Goal: Information Seeking & Learning: Learn about a topic

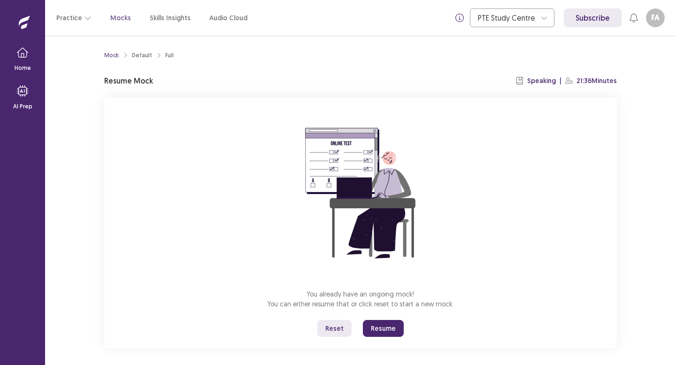
click at [385, 332] on button "Resume" at bounding box center [383, 328] width 41 height 17
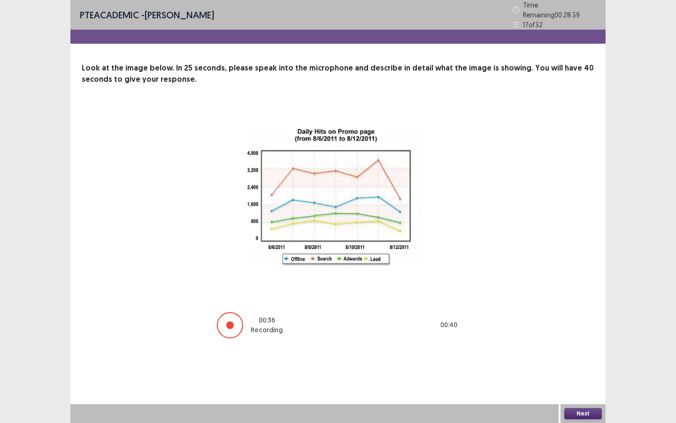
click at [594, 365] on button "Next" at bounding box center [583, 413] width 38 height 11
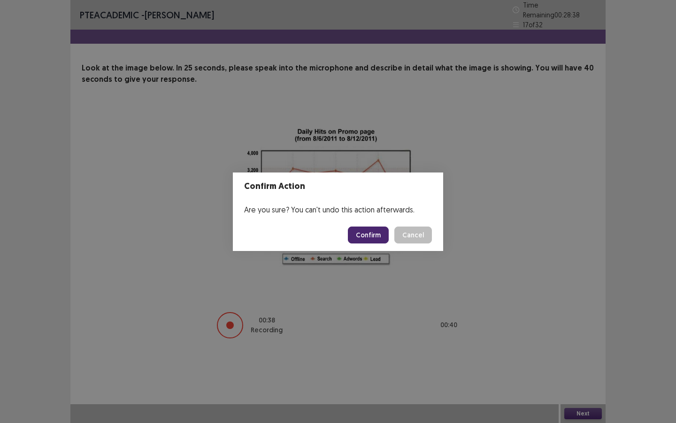
click at [373, 239] on button "Confirm" at bounding box center [368, 234] width 41 height 17
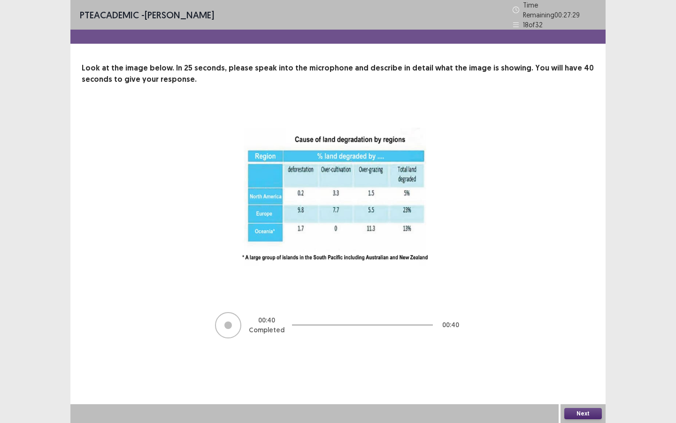
click at [577, 365] on button "Next" at bounding box center [583, 413] width 38 height 11
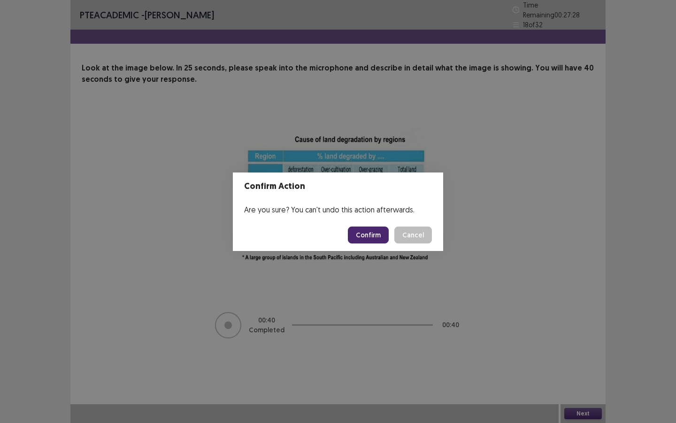
click at [364, 227] on button "Confirm" at bounding box center [368, 234] width 41 height 17
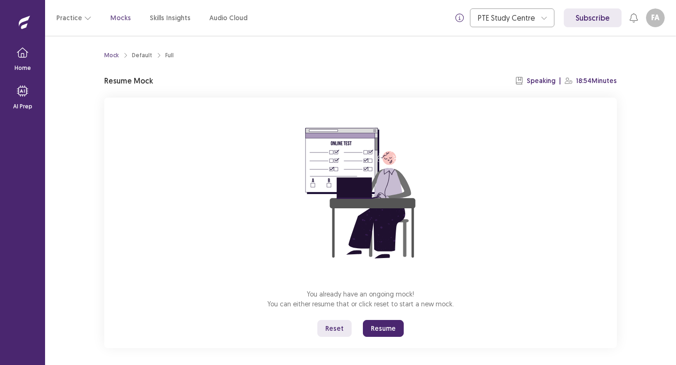
click at [384, 326] on button "Resume" at bounding box center [383, 328] width 41 height 17
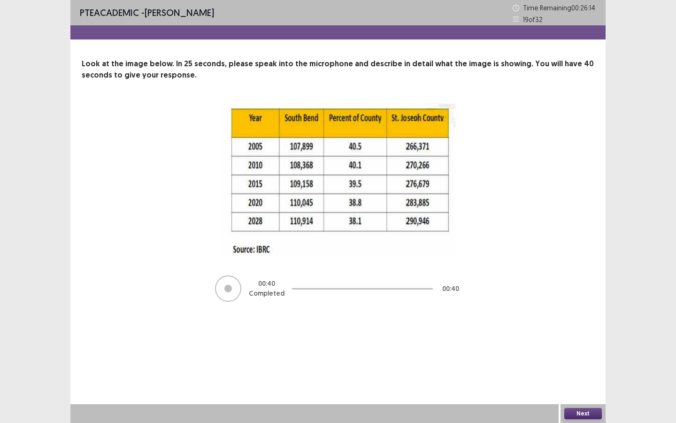
click at [573, 365] on button "Next" at bounding box center [583, 413] width 38 height 11
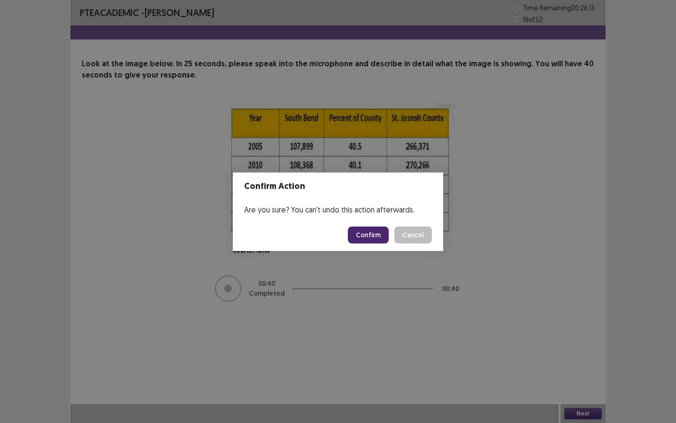
click at [377, 232] on button "Confirm" at bounding box center [368, 234] width 41 height 17
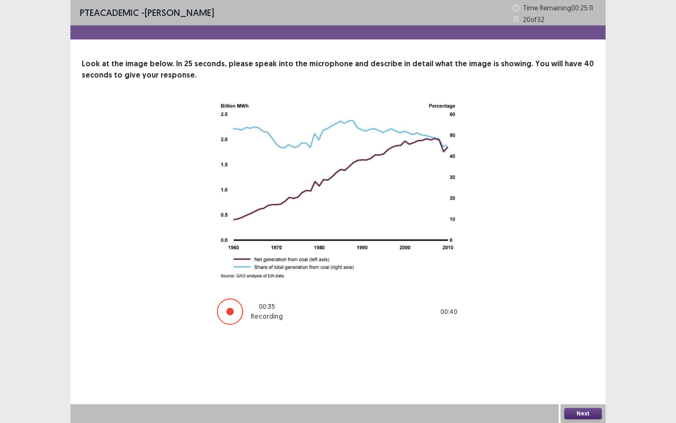
click at [579, 365] on button "Next" at bounding box center [583, 413] width 38 height 11
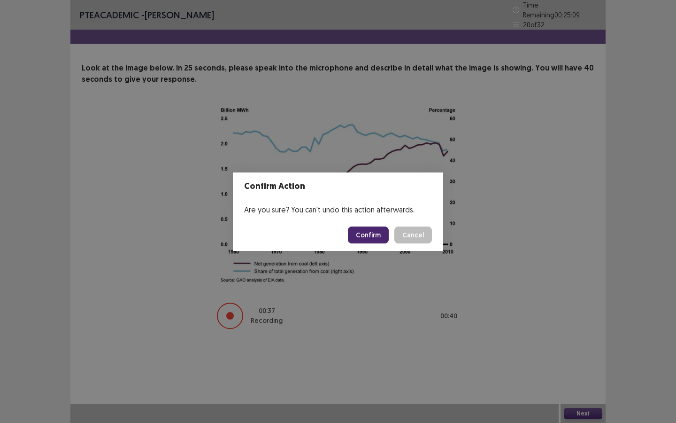
click at [369, 237] on button "Confirm" at bounding box center [368, 234] width 41 height 17
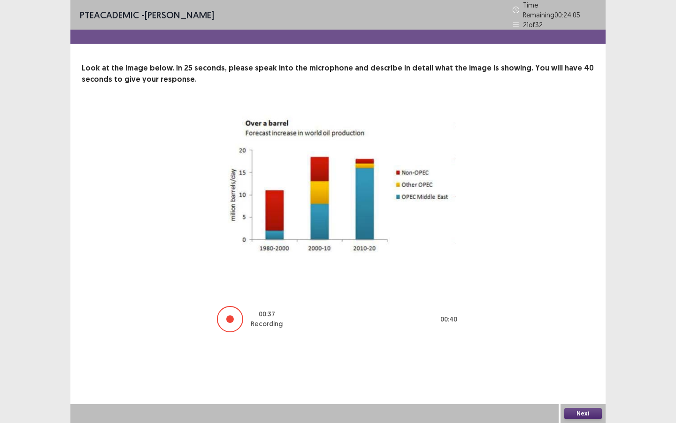
click at [568, 365] on button "Next" at bounding box center [583, 413] width 38 height 11
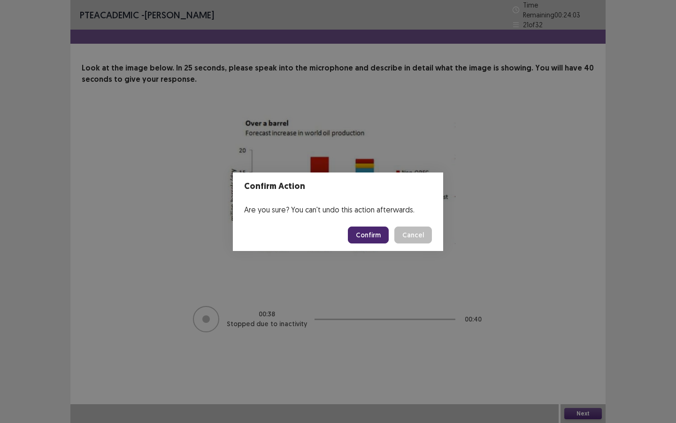
click at [371, 231] on button "Confirm" at bounding box center [368, 234] width 41 height 17
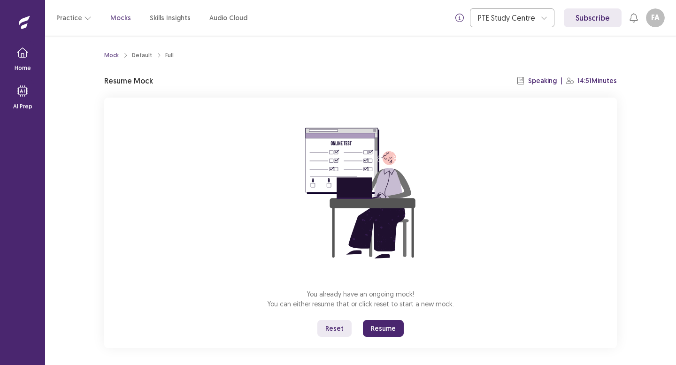
click at [382, 332] on button "Resume" at bounding box center [383, 328] width 41 height 17
click at [390, 324] on button "Resume" at bounding box center [383, 328] width 41 height 17
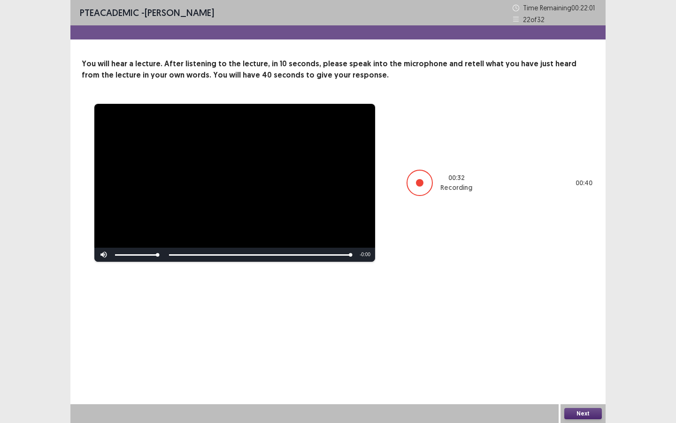
click at [580, 365] on button "Next" at bounding box center [583, 413] width 38 height 11
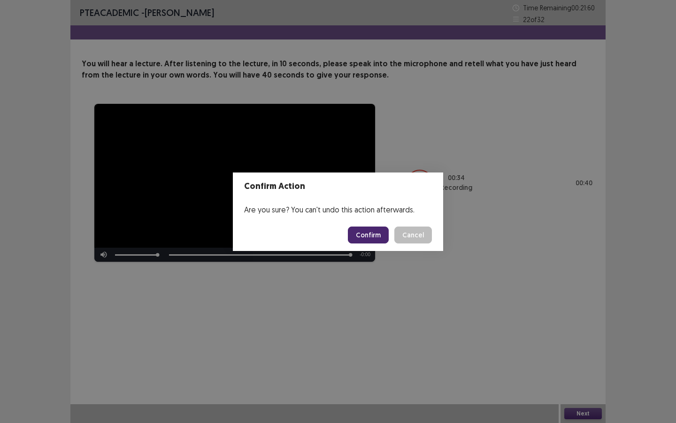
click at [385, 235] on button "Confirm" at bounding box center [368, 234] width 41 height 17
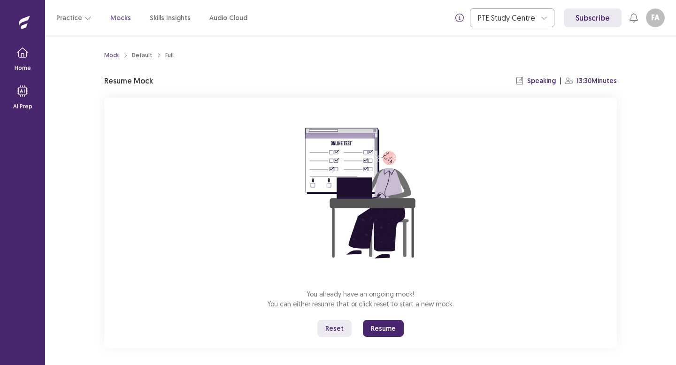
click at [367, 327] on button "Resume" at bounding box center [383, 328] width 41 height 17
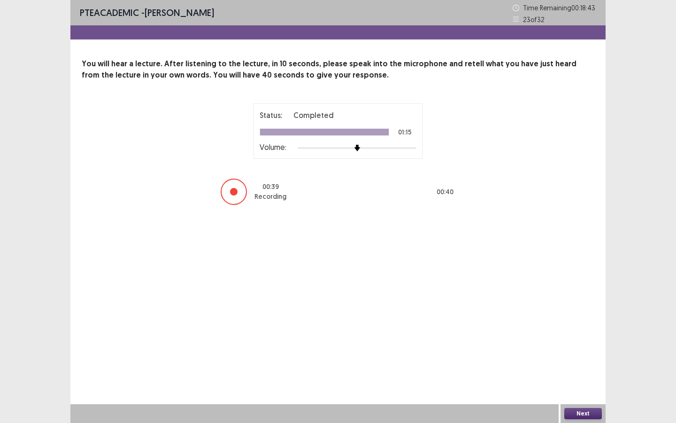
click at [596, 365] on button "Next" at bounding box center [583, 413] width 38 height 11
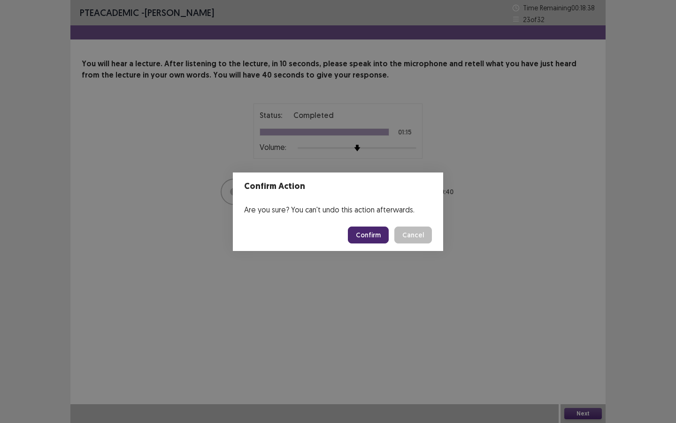
click at [376, 241] on button "Confirm" at bounding box center [368, 234] width 41 height 17
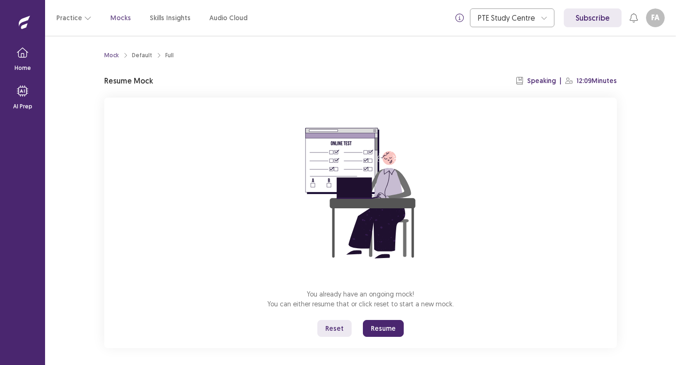
click at [393, 324] on button "Resume" at bounding box center [383, 328] width 41 height 17
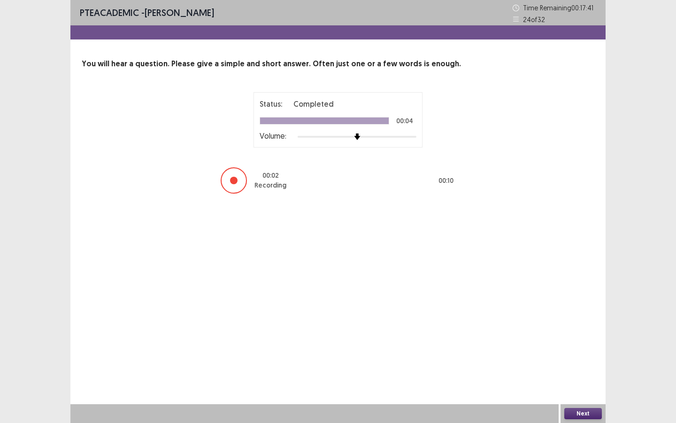
click at [595, 365] on button "Next" at bounding box center [583, 413] width 38 height 11
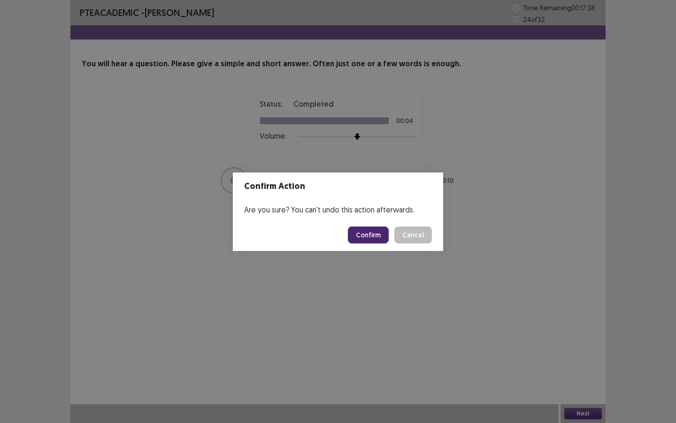
click at [370, 239] on button "Confirm" at bounding box center [368, 234] width 41 height 17
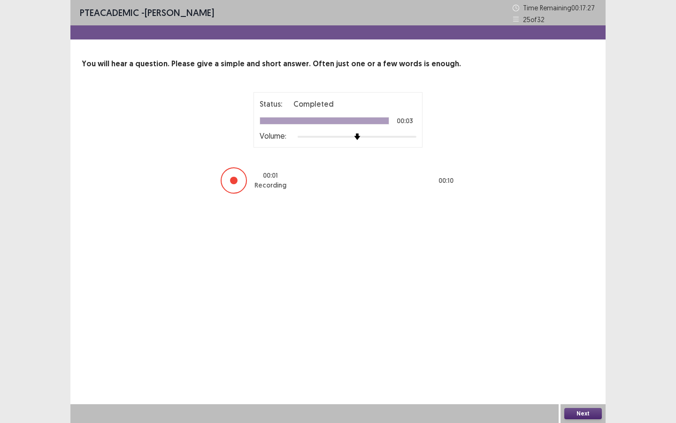
click at [582, 365] on button "Next" at bounding box center [583, 413] width 38 height 11
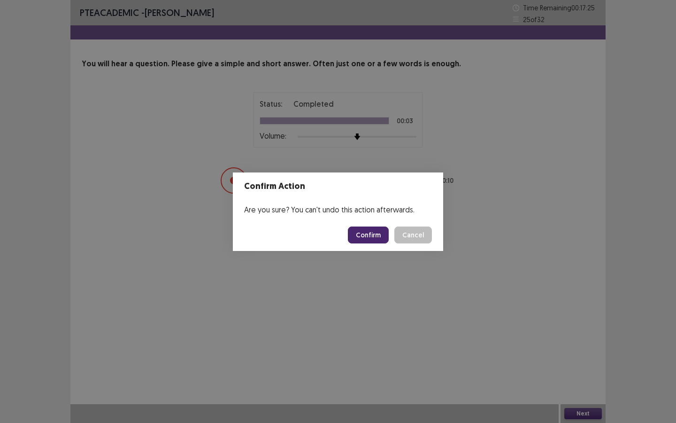
click at [374, 239] on button "Confirm" at bounding box center [368, 234] width 41 height 17
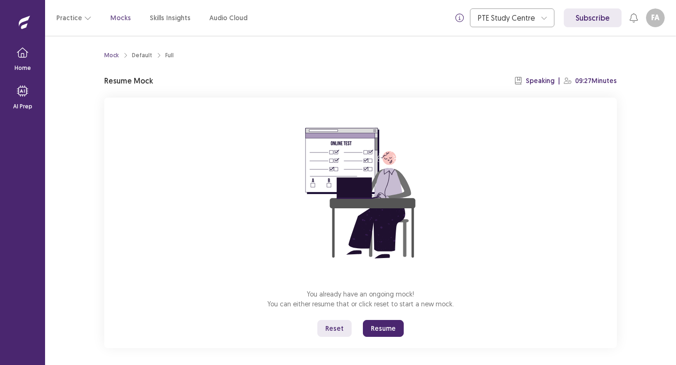
click at [386, 332] on button "Resume" at bounding box center [383, 328] width 41 height 17
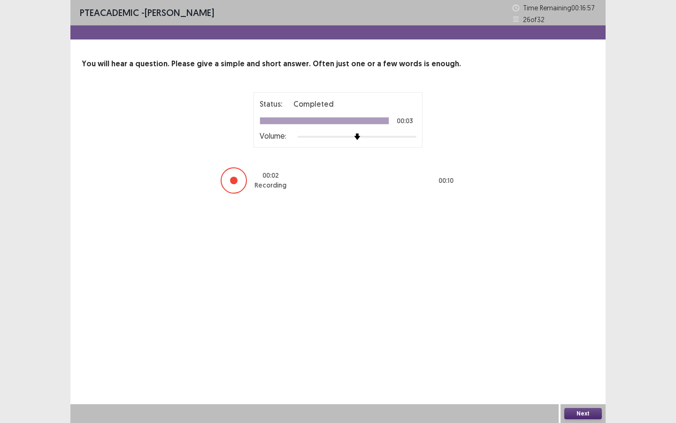
click at [590, 365] on button "Next" at bounding box center [583, 413] width 38 height 11
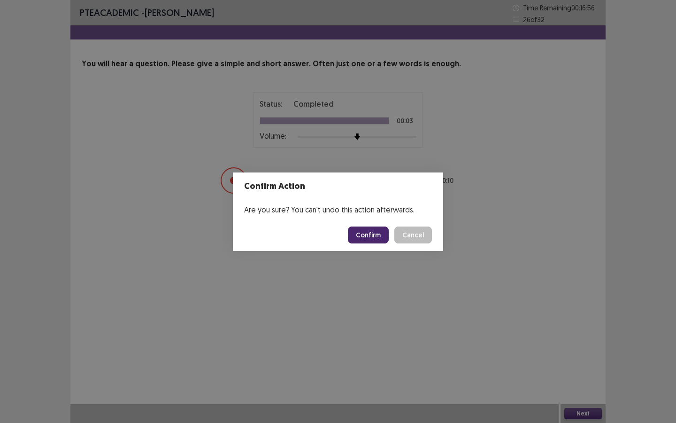
click at [378, 233] on button "Confirm" at bounding box center [368, 234] width 41 height 17
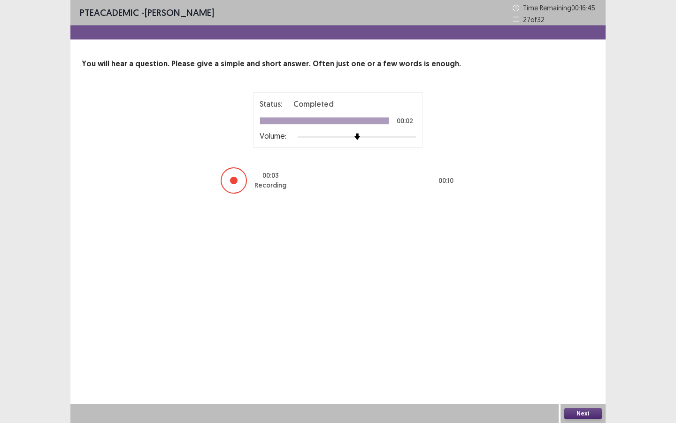
click at [581, 365] on button "Next" at bounding box center [583, 413] width 38 height 11
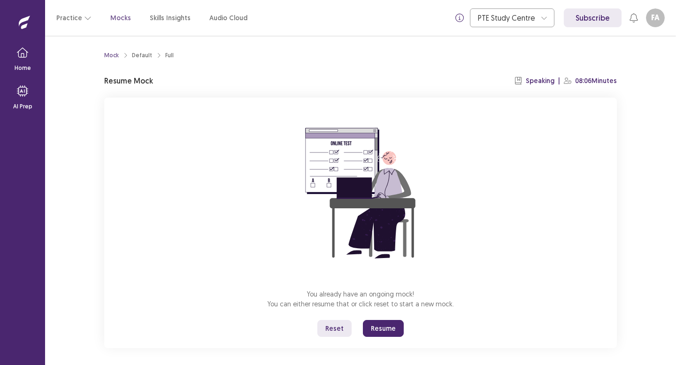
click at [383, 330] on button "Resume" at bounding box center [383, 328] width 41 height 17
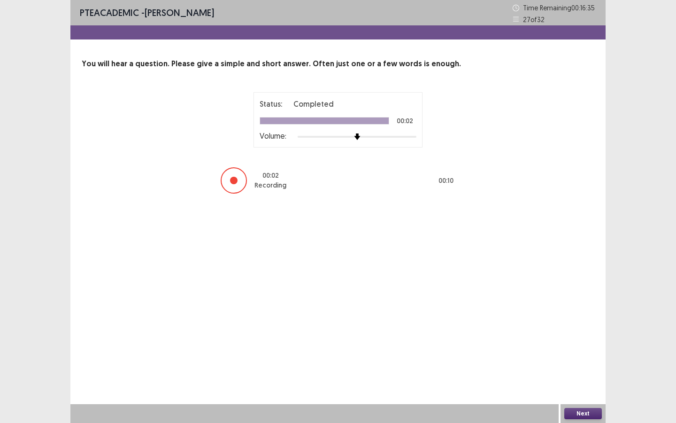
click at [577, 365] on button "Next" at bounding box center [583, 413] width 38 height 11
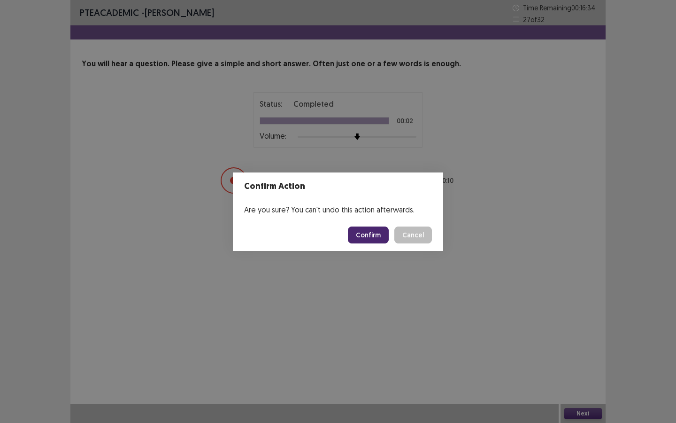
click at [374, 231] on button "Confirm" at bounding box center [368, 234] width 41 height 17
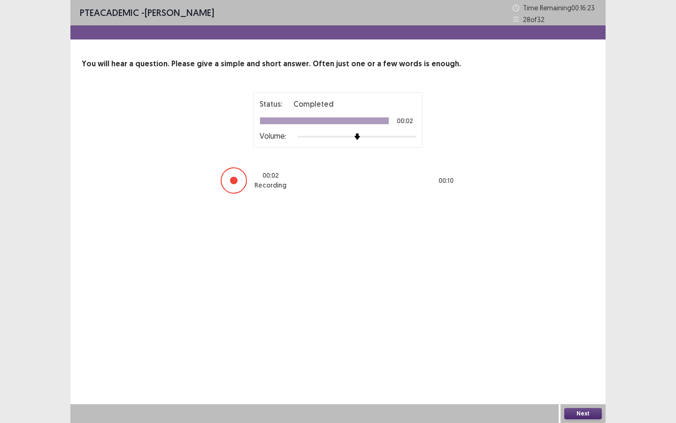
click at [570, 365] on button "Next" at bounding box center [583, 413] width 38 height 11
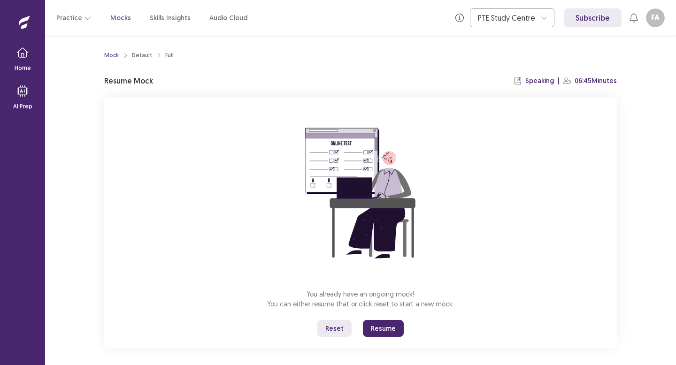
click at [384, 329] on button "Resume" at bounding box center [383, 328] width 41 height 17
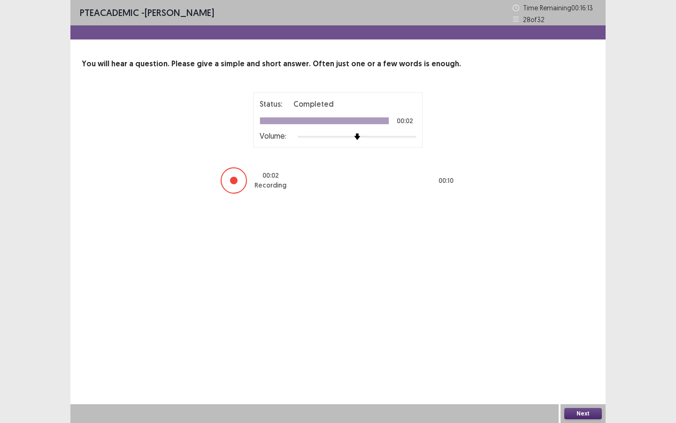
click at [576, 365] on button "Next" at bounding box center [583, 413] width 38 height 11
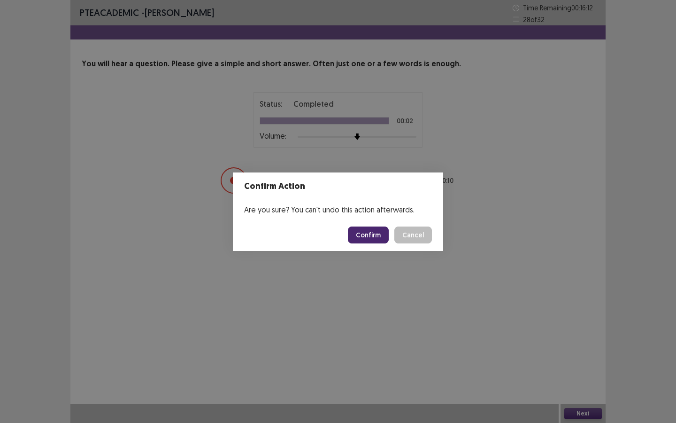
click at [375, 234] on button "Confirm" at bounding box center [368, 234] width 41 height 17
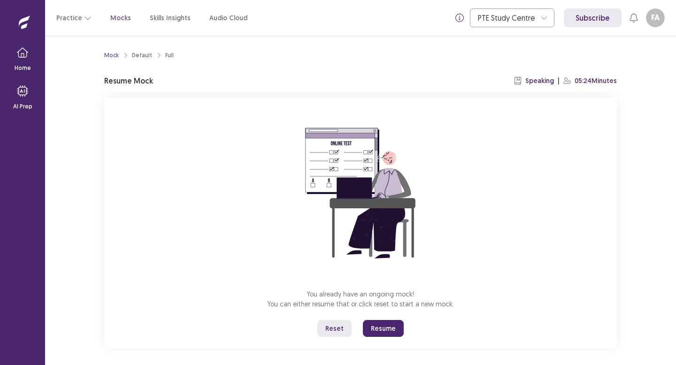
click at [388, 332] on button "Resume" at bounding box center [383, 328] width 41 height 17
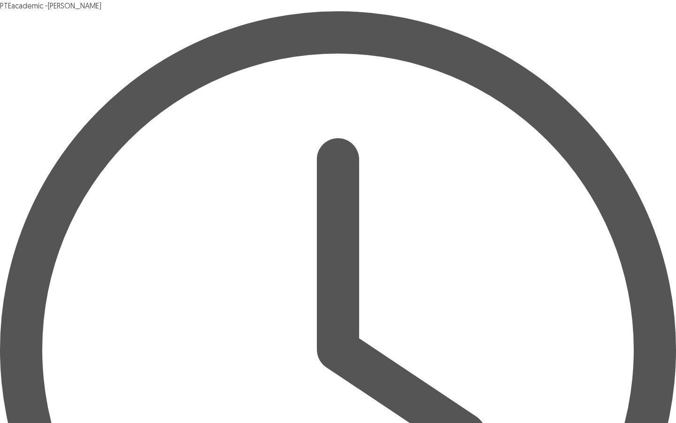
type textarea "**********"
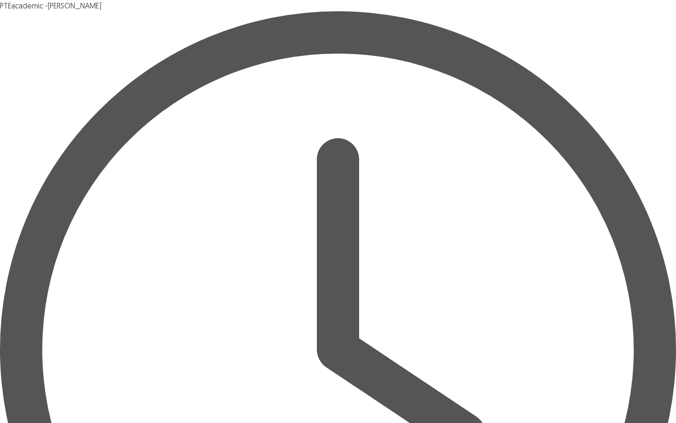
type textarea "**********"
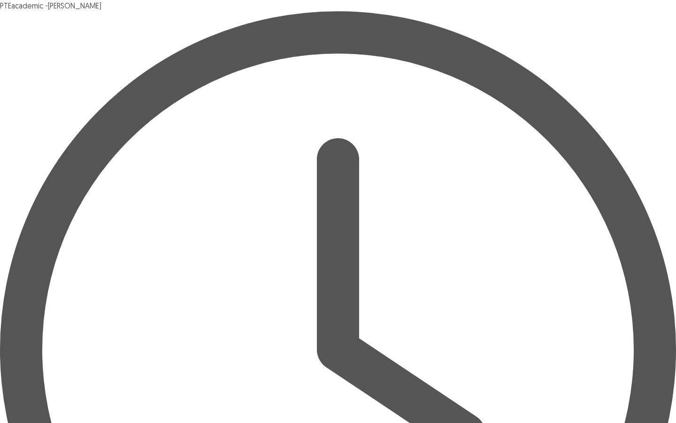
type textarea "*"
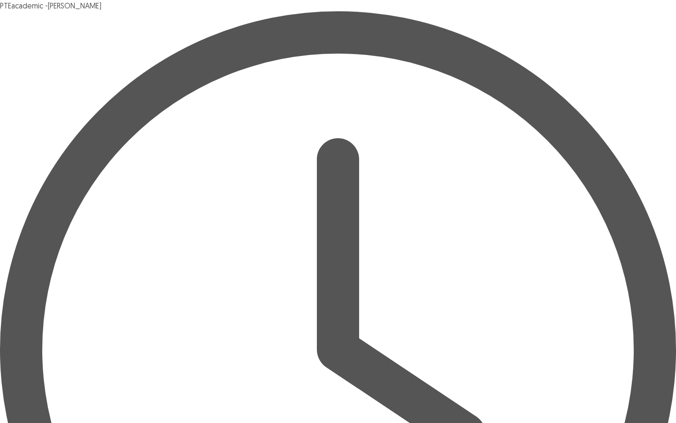
drag, startPoint x: 336, startPoint y: 244, endPoint x: 291, endPoint y: 245, distance: 45.1
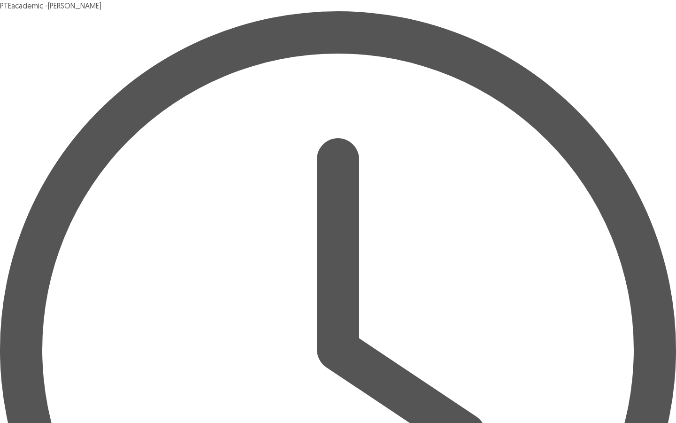
scroll to position [30, 0]
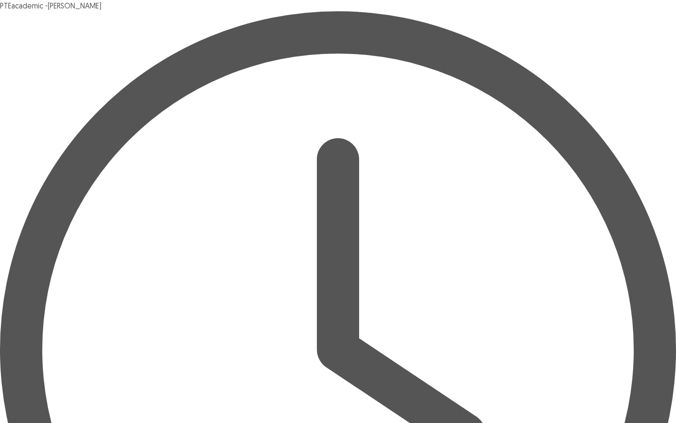
type textarea "**********"
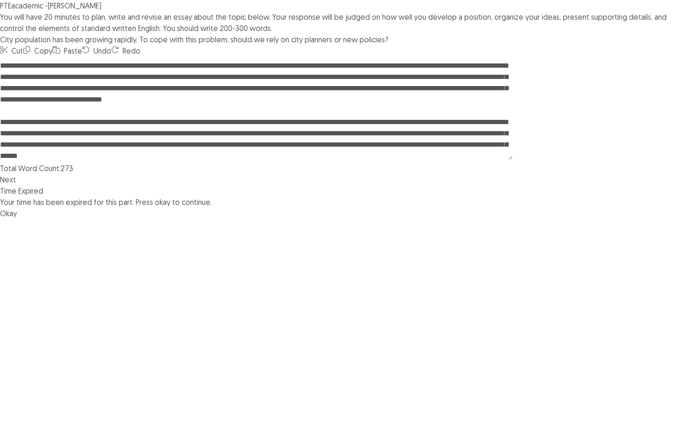
click at [17, 219] on button "Okay" at bounding box center [8, 213] width 17 height 11
click at [16, 185] on button "Next" at bounding box center [8, 179] width 16 height 11
click at [41, 224] on button "Confirm" at bounding box center [20, 216] width 41 height 17
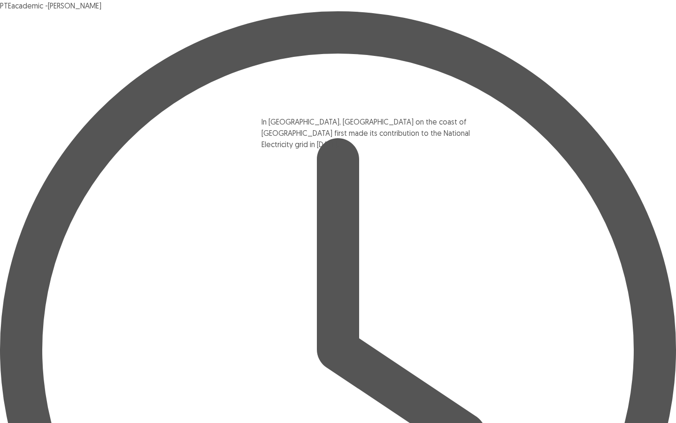
drag, startPoint x: 233, startPoint y: 142, endPoint x: 431, endPoint y: 148, distance: 197.8
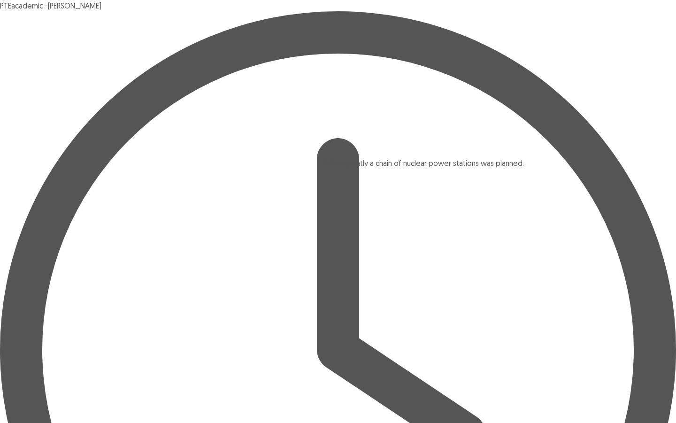
drag, startPoint x: 263, startPoint y: 227, endPoint x: 514, endPoint y: 179, distance: 255.3
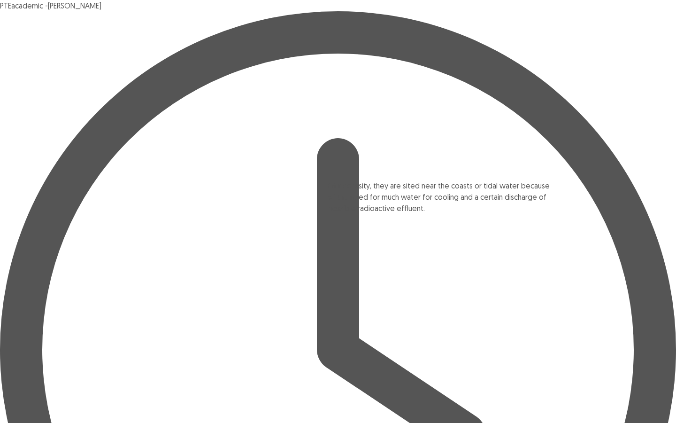
drag, startPoint x: 230, startPoint y: 149, endPoint x: 476, endPoint y: 218, distance: 256.0
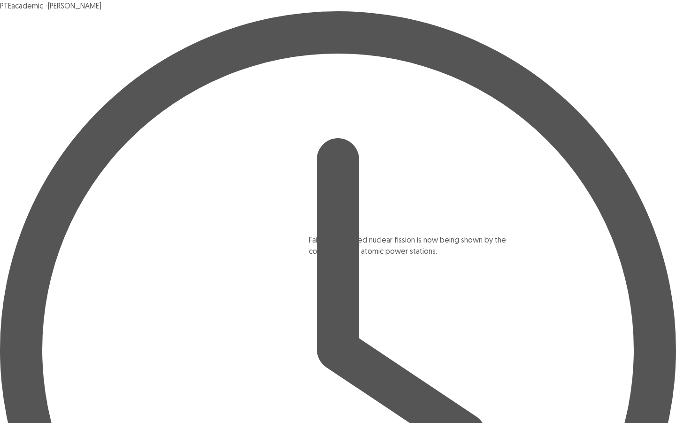
drag, startPoint x: 285, startPoint y: 138, endPoint x: 519, endPoint y: 256, distance: 262.3
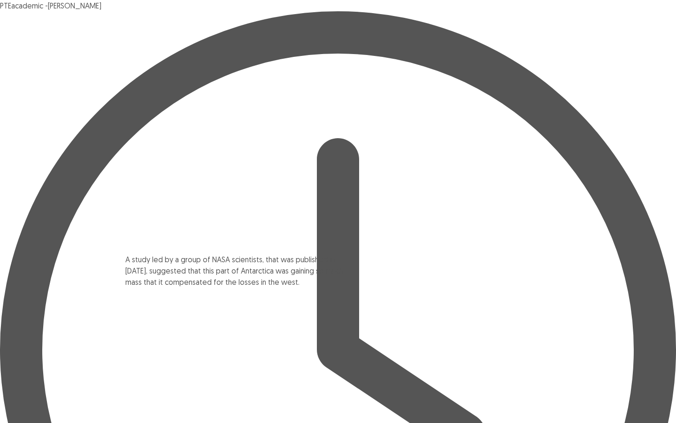
drag, startPoint x: 288, startPoint y: 283, endPoint x: 332, endPoint y: 279, distance: 44.3
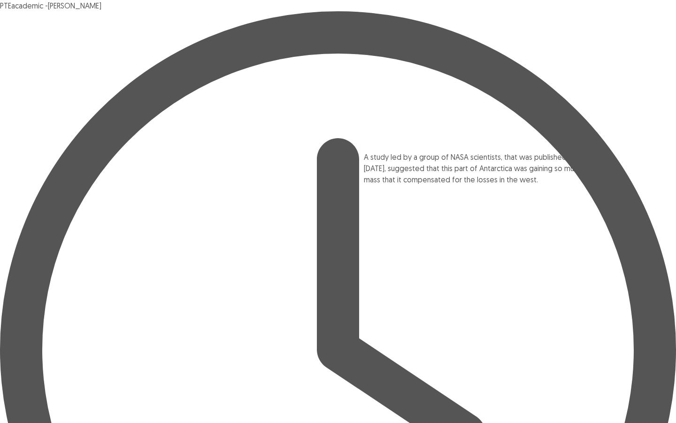
drag, startPoint x: 223, startPoint y: 293, endPoint x: 513, endPoint y: 182, distance: 310.5
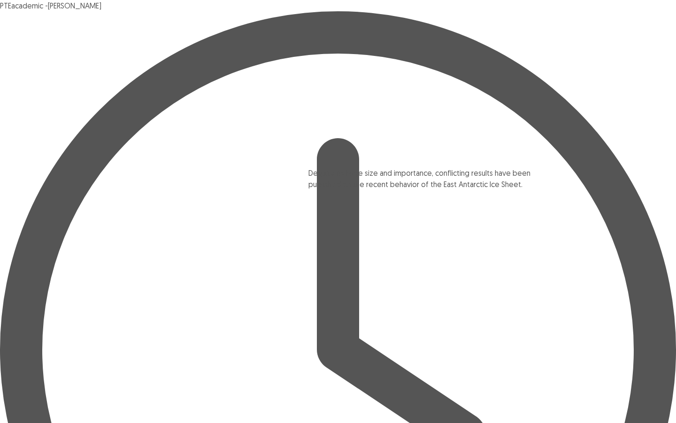
drag, startPoint x: 202, startPoint y: 131, endPoint x: 483, endPoint y: 179, distance: 284.9
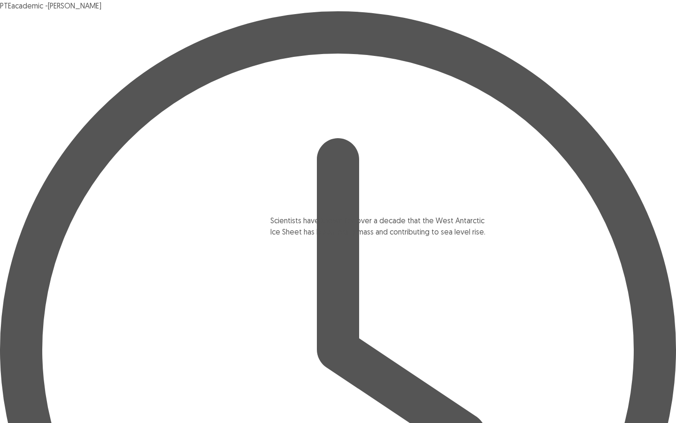
drag, startPoint x: 249, startPoint y: 145, endPoint x: 451, endPoint y: 259, distance: 231.9
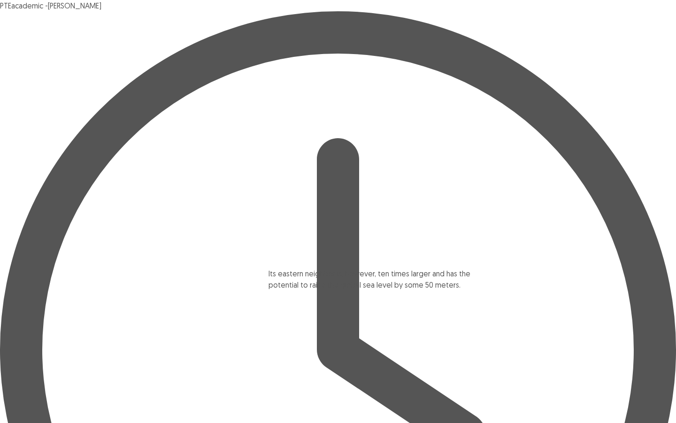
drag, startPoint x: 272, startPoint y: 136, endPoint x: 462, endPoint y: 290, distance: 243.7
drag, startPoint x: 264, startPoint y: 189, endPoint x: 256, endPoint y: 177, distance: 13.9
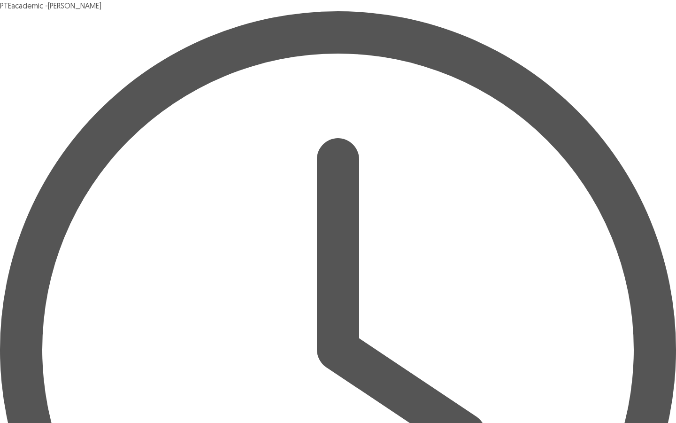
drag, startPoint x: 378, startPoint y: 234, endPoint x: 412, endPoint y: 101, distance: 137.1
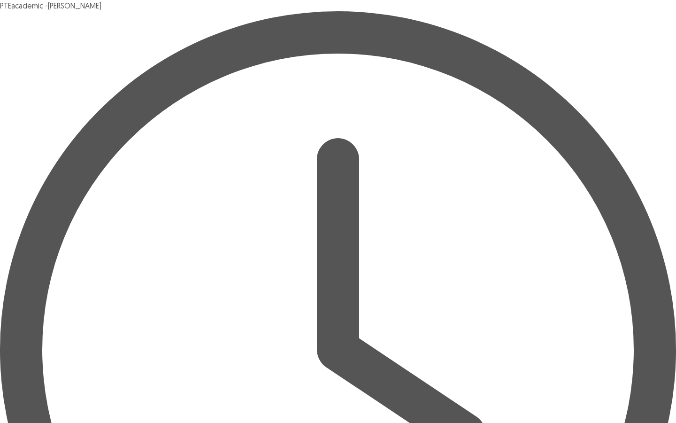
drag, startPoint x: 223, startPoint y: 160, endPoint x: 185, endPoint y: 113, distance: 60.1
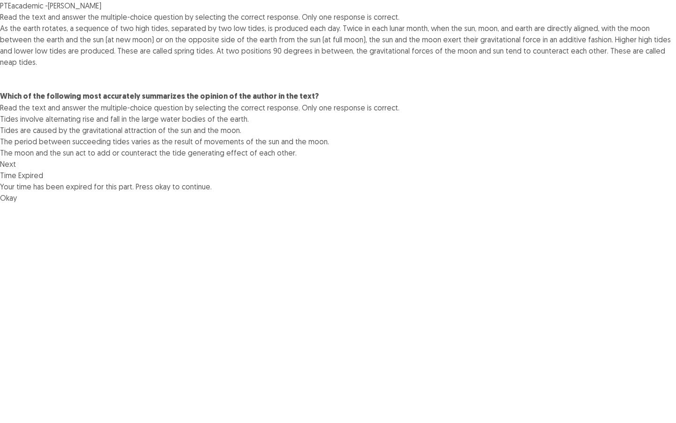
click at [17, 203] on button "Okay" at bounding box center [8, 197] width 17 height 11
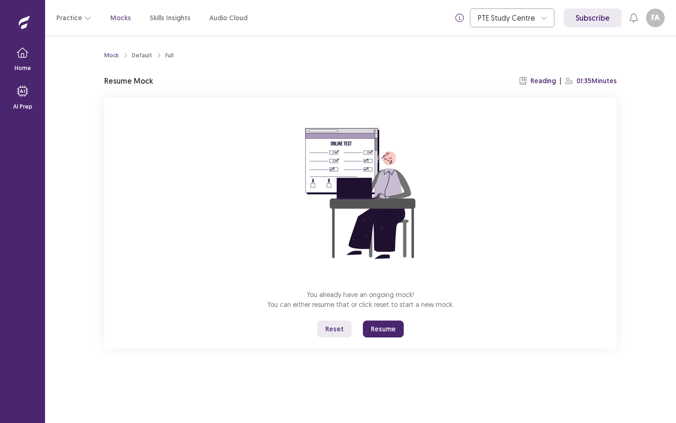
click at [375, 326] on button "Resume" at bounding box center [383, 328] width 41 height 17
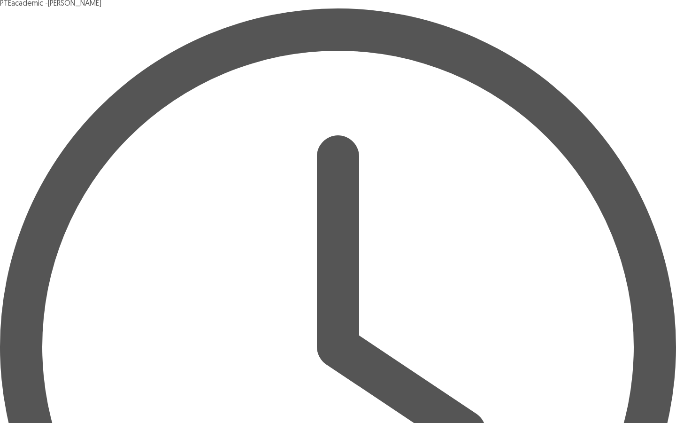
scroll to position [1, 0]
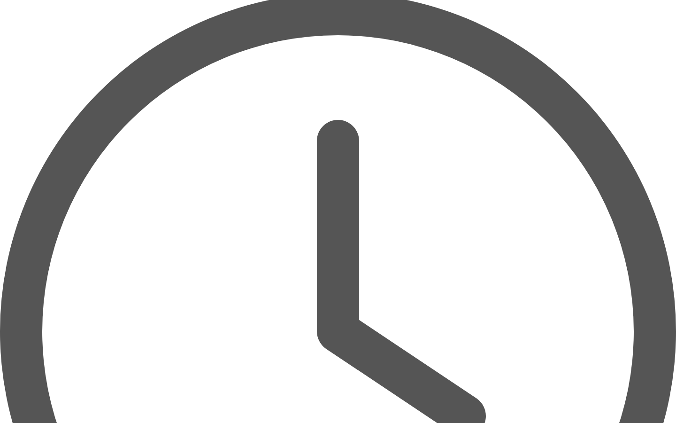
scroll to position [44, 0]
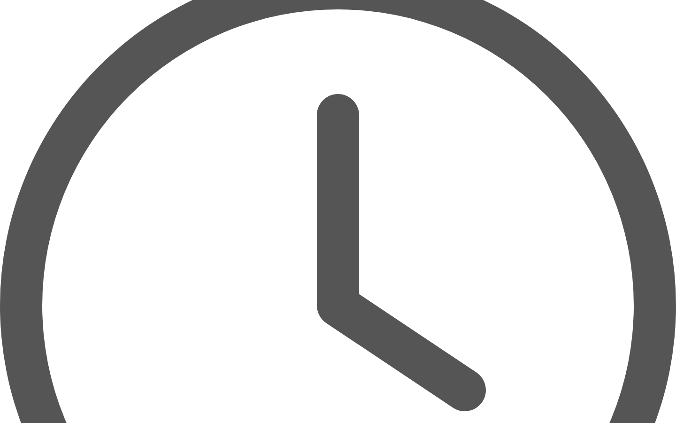
drag, startPoint x: 577, startPoint y: 413, endPoint x: 539, endPoint y: 409, distance: 37.8
type textarea "**********"
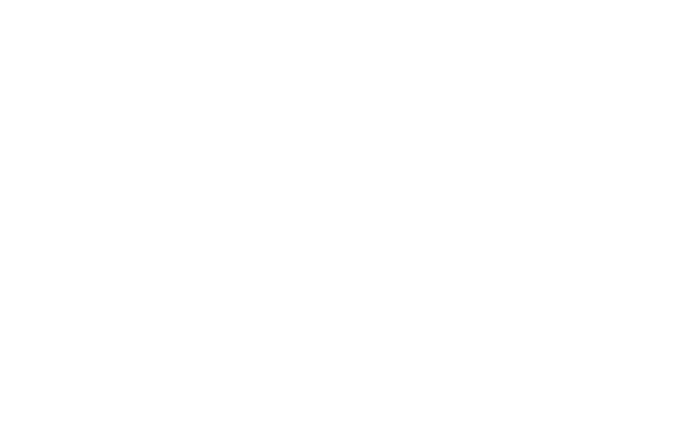
scroll to position [0, 0]
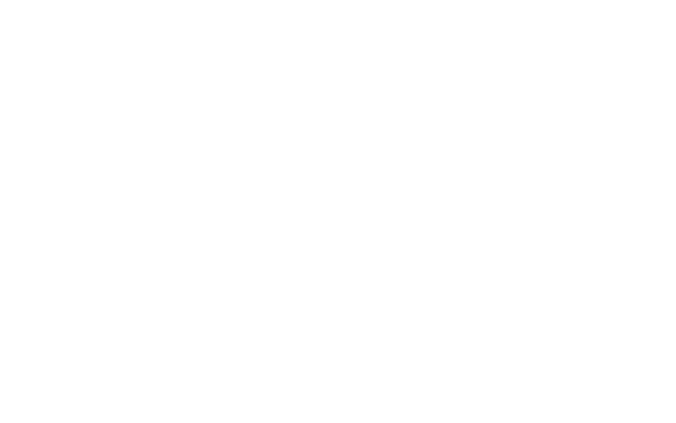
scroll to position [0, 0]
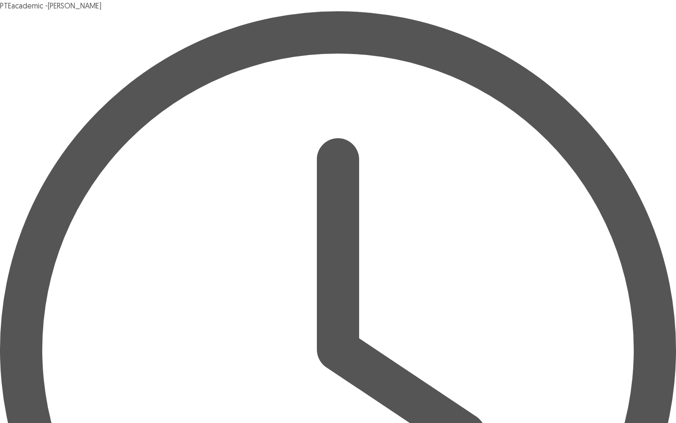
type input "**********"
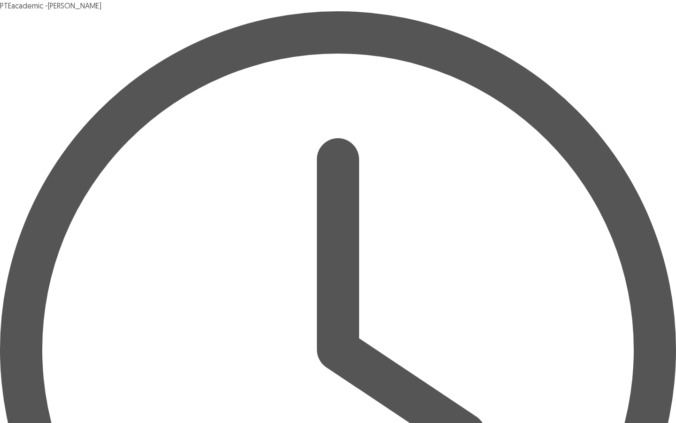
type input "**********"
type input "******"
type input "**********"
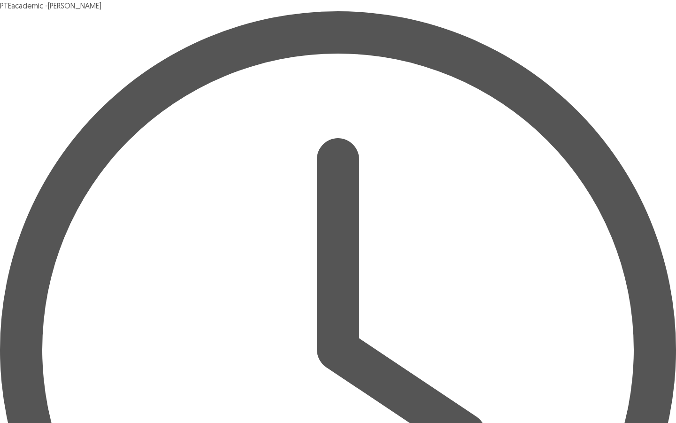
type input "*******"
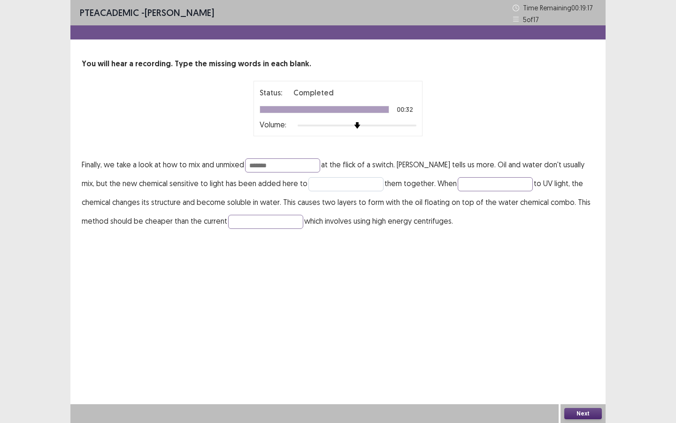
type input "*******"
click at [309, 183] on input "text" at bounding box center [346, 184] width 75 height 14
type input "*****"
click at [458, 182] on input "text" at bounding box center [495, 184] width 75 height 14
type input "*******"
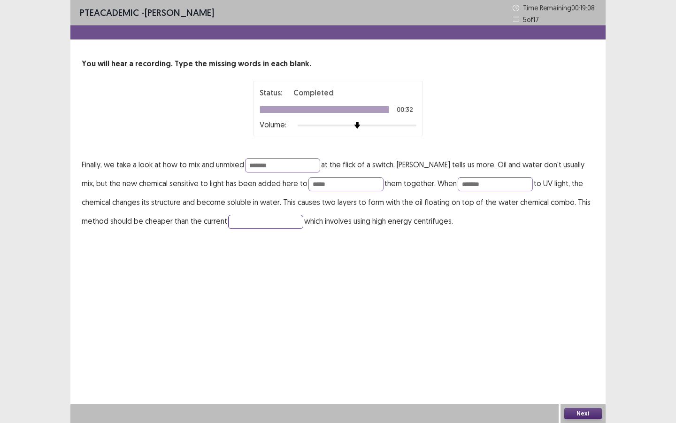
click at [228, 216] on input "text" at bounding box center [265, 222] width 75 height 14
type input "**********"
click at [587, 417] on button "Next" at bounding box center [583, 413] width 38 height 11
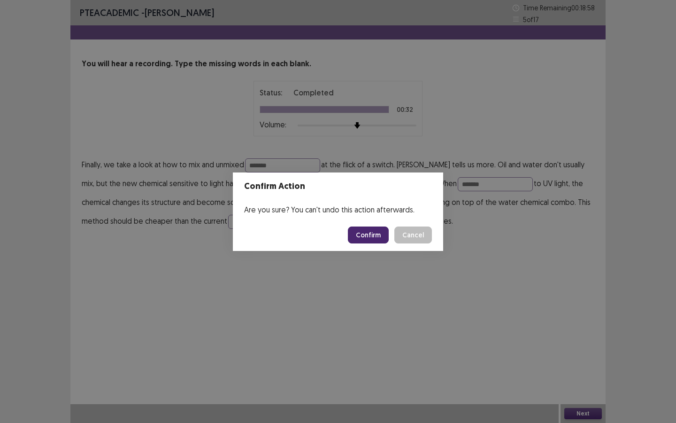
click at [380, 231] on button "Confirm" at bounding box center [368, 234] width 41 height 17
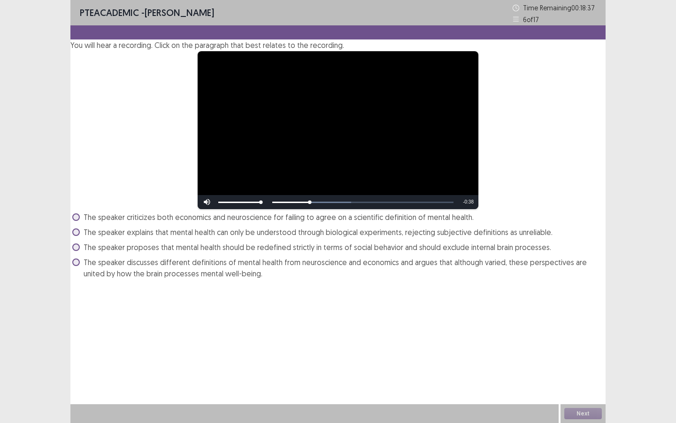
click at [80, 266] on span at bounding box center [76, 262] width 8 height 8
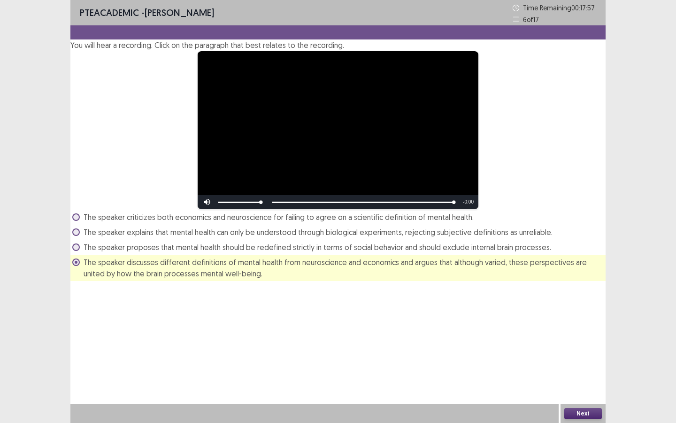
click at [567, 412] on button "Next" at bounding box center [583, 413] width 38 height 11
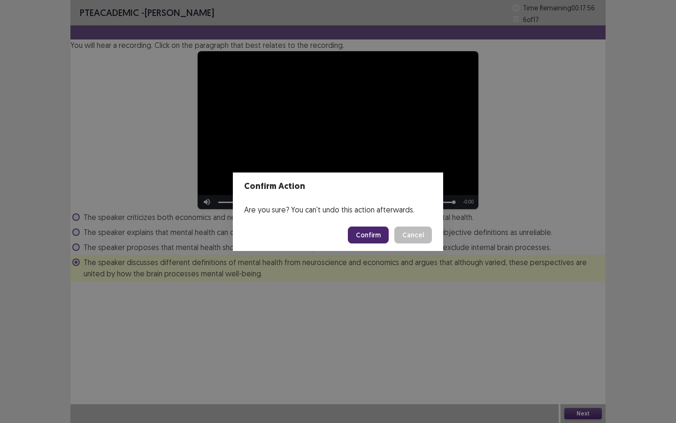
click at [363, 239] on button "Confirm" at bounding box center [368, 234] width 41 height 17
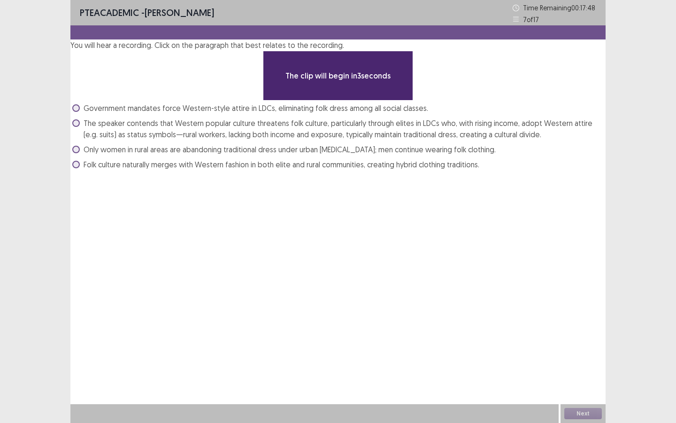
click at [92, 140] on label "The speaker contends that Western popular culture threatens folk culture, parti…" at bounding box center [338, 128] width 533 height 23
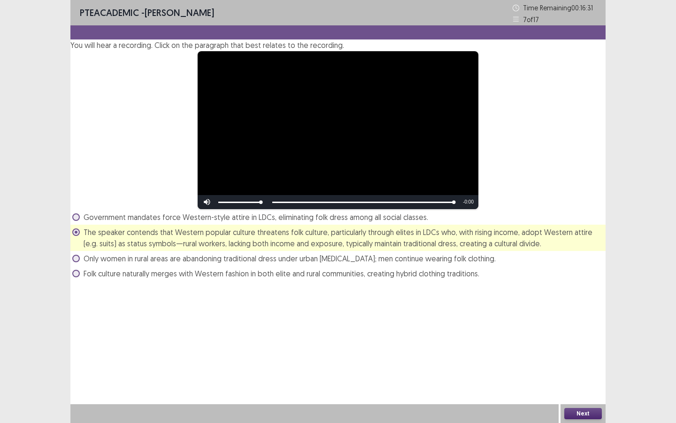
click at [573, 417] on button "Next" at bounding box center [583, 413] width 38 height 11
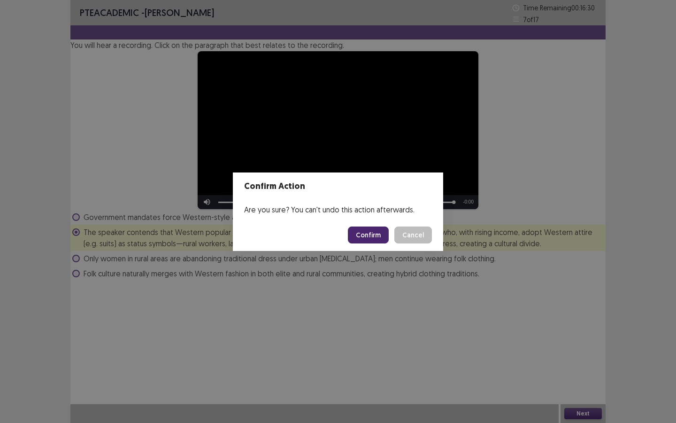
click at [382, 232] on button "Confirm" at bounding box center [368, 234] width 41 height 17
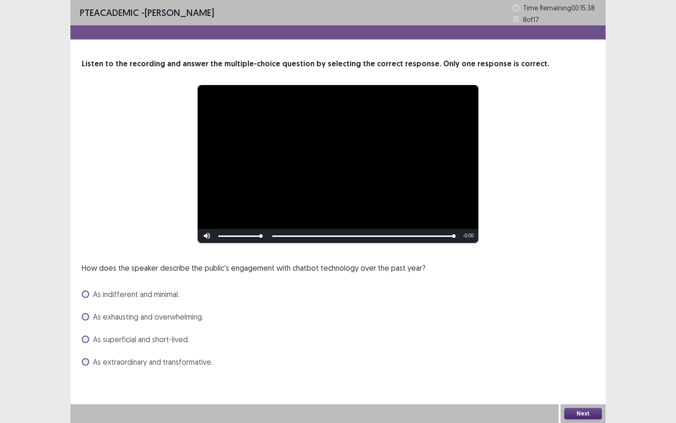
click at [88, 365] on span at bounding box center [86, 362] width 8 height 8
click at [575, 415] on button "Next" at bounding box center [583, 413] width 38 height 11
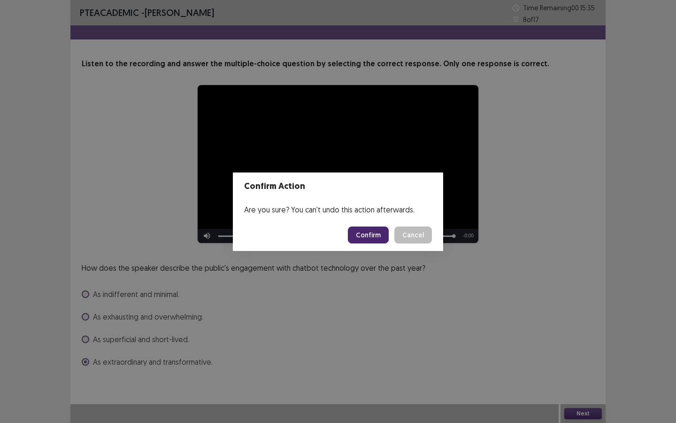
click at [376, 236] on button "Confirm" at bounding box center [368, 234] width 41 height 17
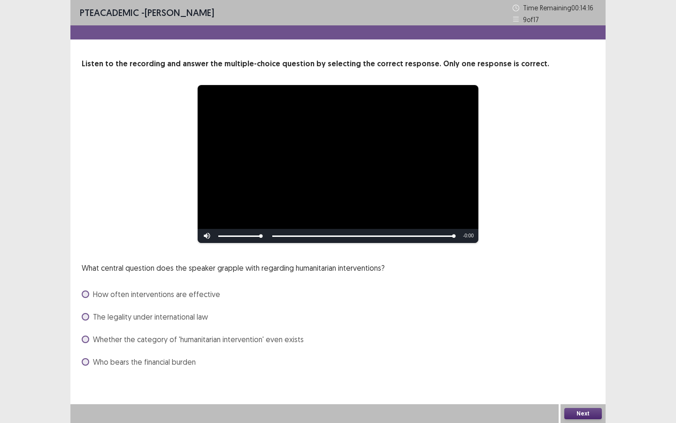
click at [87, 298] on span at bounding box center [86, 294] width 8 height 8
click at [590, 419] on button "Next" at bounding box center [583, 413] width 38 height 11
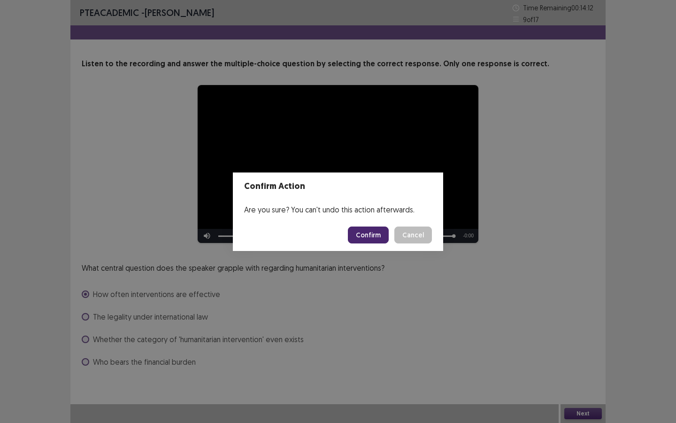
click at [376, 237] on button "Confirm" at bounding box center [368, 234] width 41 height 17
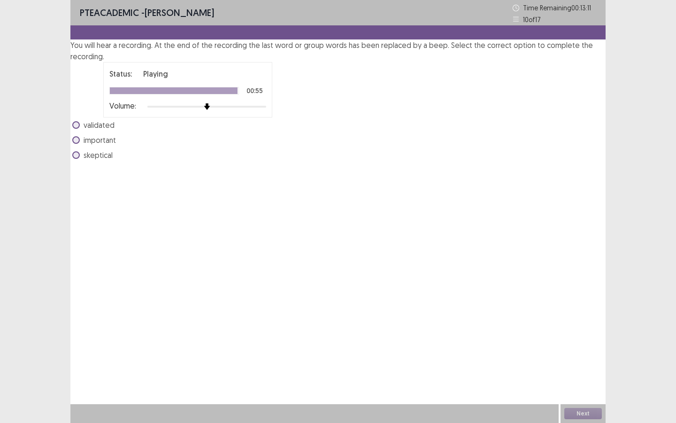
click at [80, 144] on span at bounding box center [76, 140] width 8 height 8
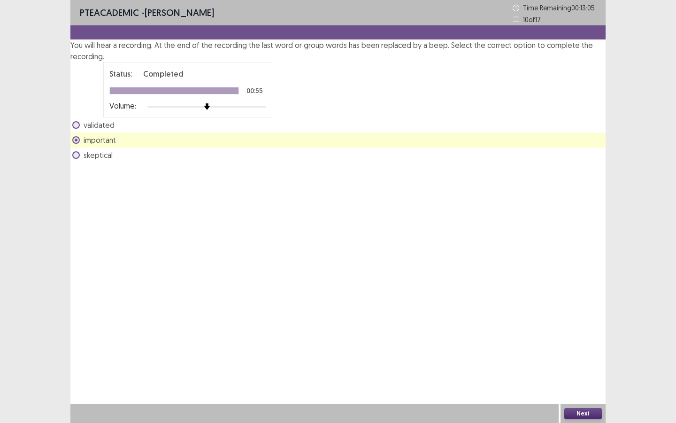
click at [80, 129] on span at bounding box center [76, 125] width 8 height 8
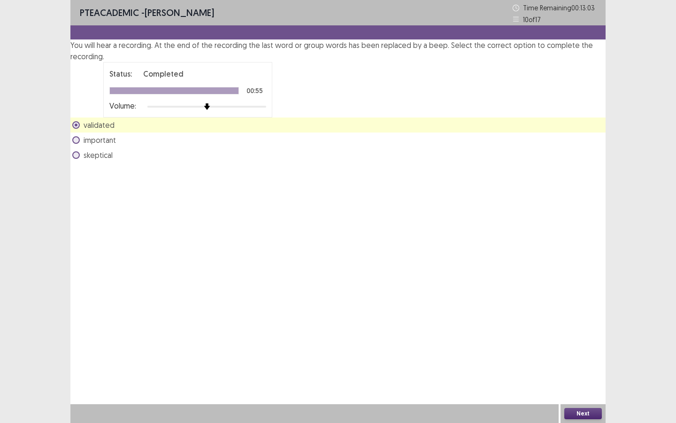
click at [575, 415] on button "Next" at bounding box center [583, 413] width 38 height 11
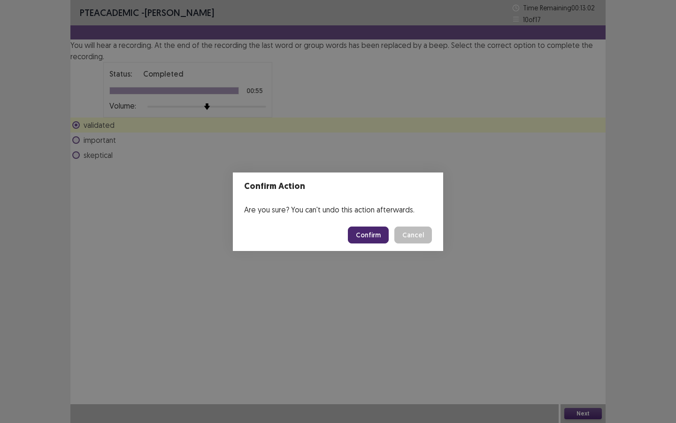
click at [363, 236] on button "Confirm" at bounding box center [368, 234] width 41 height 17
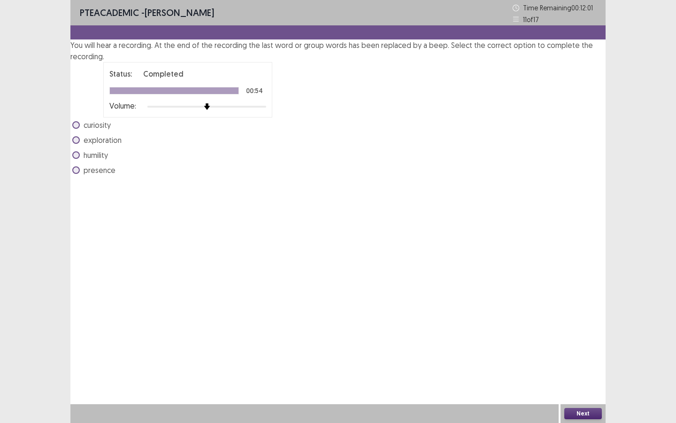
click at [80, 159] on span at bounding box center [76, 155] width 8 height 8
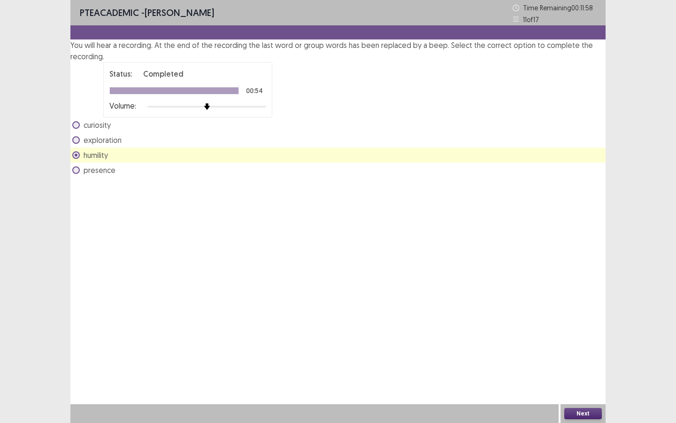
click at [586, 414] on button "Next" at bounding box center [583, 413] width 38 height 11
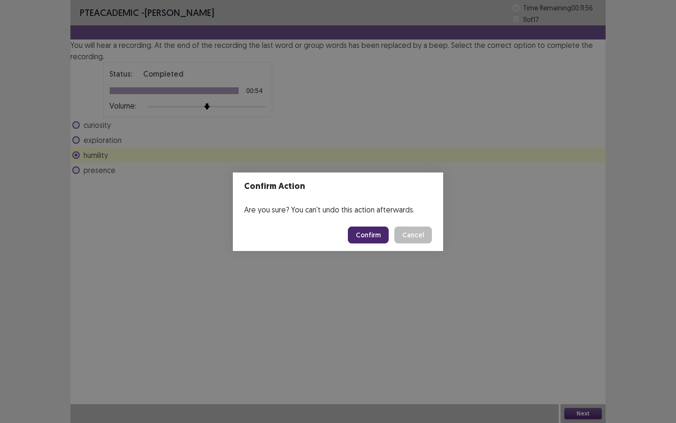
click at [387, 233] on button "Confirm" at bounding box center [368, 234] width 41 height 17
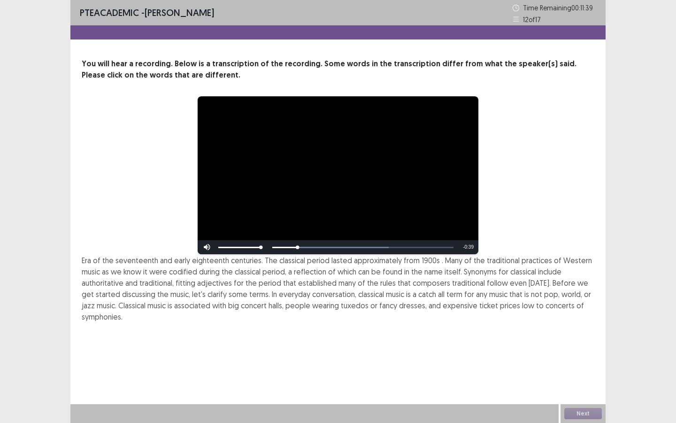
click at [426, 265] on span "1900s" at bounding box center [431, 259] width 18 height 9
click at [474, 287] on span "traditional" at bounding box center [468, 282] width 33 height 9
click at [522, 310] on span "low" at bounding box center [528, 305] width 12 height 9
click at [585, 412] on button "Next" at bounding box center [583, 413] width 38 height 11
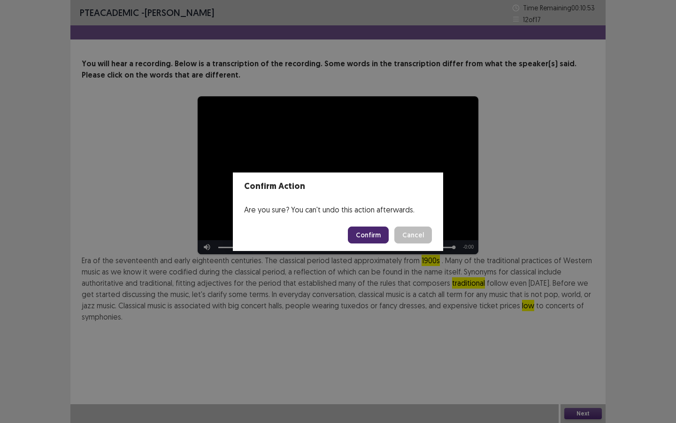
click at [376, 228] on button "Confirm" at bounding box center [368, 234] width 41 height 17
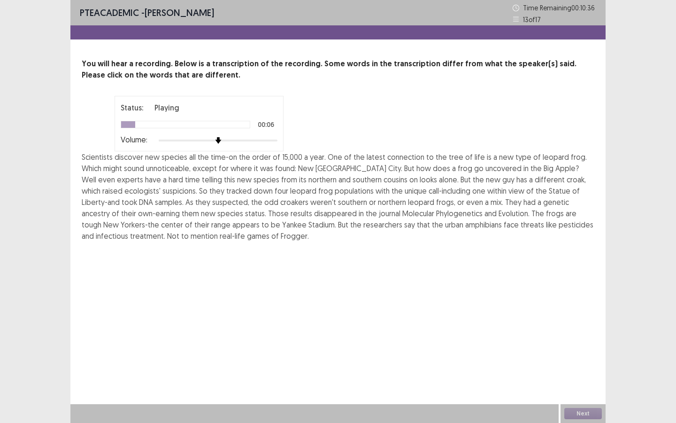
click at [393, 162] on span "connection" at bounding box center [405, 156] width 37 height 9
click at [188, 173] on span "unnoticeable," at bounding box center [168, 167] width 45 height 9
click at [486, 173] on span "uncovered" at bounding box center [504, 167] width 36 height 9
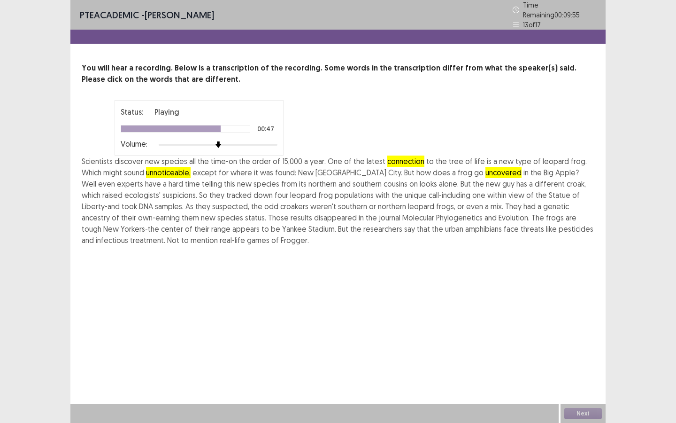
click at [314, 222] on span "disappeared" at bounding box center [335, 217] width 43 height 9
click at [165, 245] on span "treatment." at bounding box center [147, 239] width 35 height 9
click at [583, 416] on button "Next" at bounding box center [583, 413] width 38 height 11
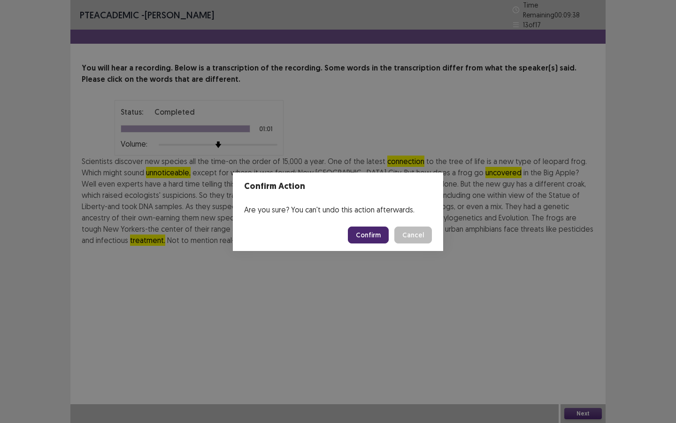
click at [375, 246] on footer "Confirm Cancel" at bounding box center [338, 235] width 210 height 32
click at [377, 238] on button "Confirm" at bounding box center [368, 234] width 41 height 17
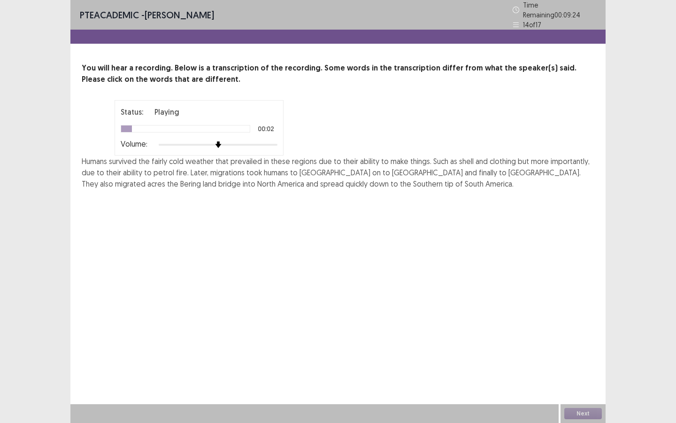
click at [160, 166] on span "fairly" at bounding box center [159, 160] width 15 height 9
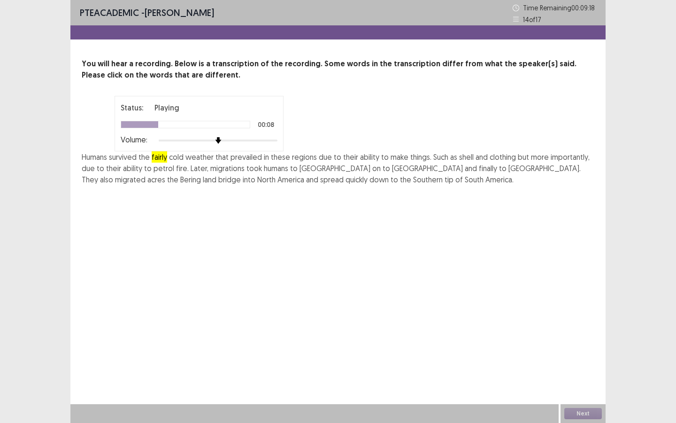
click at [464, 162] on span "shell" at bounding box center [466, 156] width 15 height 9
click at [163, 173] on span "petrol" at bounding box center [164, 167] width 21 height 9
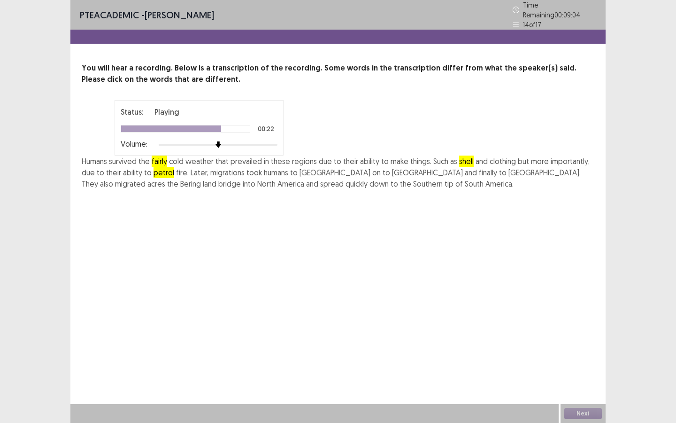
click at [165, 188] on span "acres" at bounding box center [156, 183] width 18 height 9
click at [590, 416] on button "Next" at bounding box center [583, 413] width 38 height 11
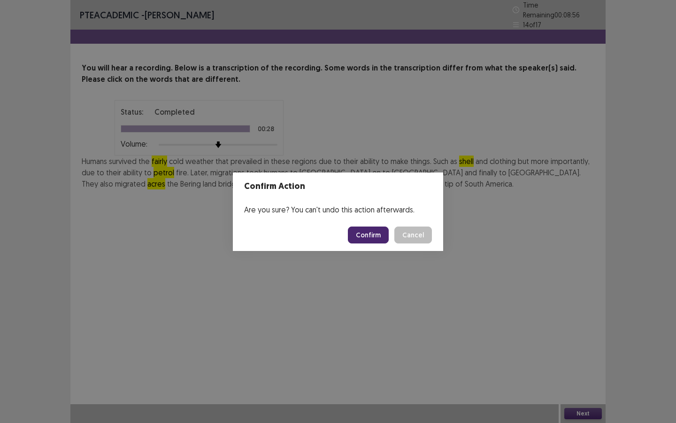
click at [379, 234] on button "Confirm" at bounding box center [368, 234] width 41 height 17
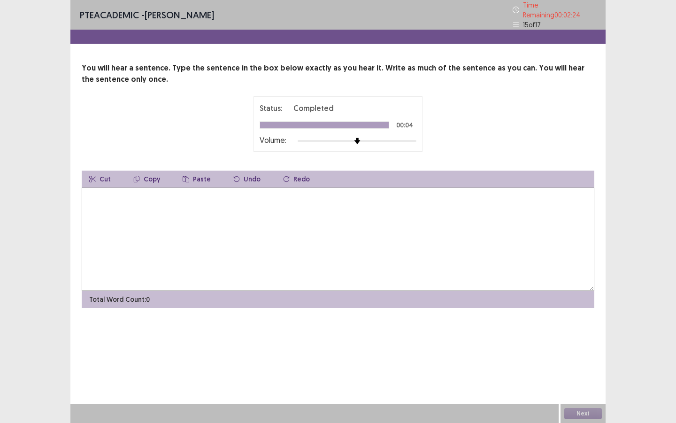
drag, startPoint x: 276, startPoint y: 303, endPoint x: 247, endPoint y: 251, distance: 59.7
click at [276, 303] on div "PTE academic - Fatiha Abdoul Mouminou Time Remaining 00 : 02 : 24 15 of 17 You …" at bounding box center [337, 163] width 535 height 326
click at [234, 233] on textarea at bounding box center [338, 238] width 513 height 103
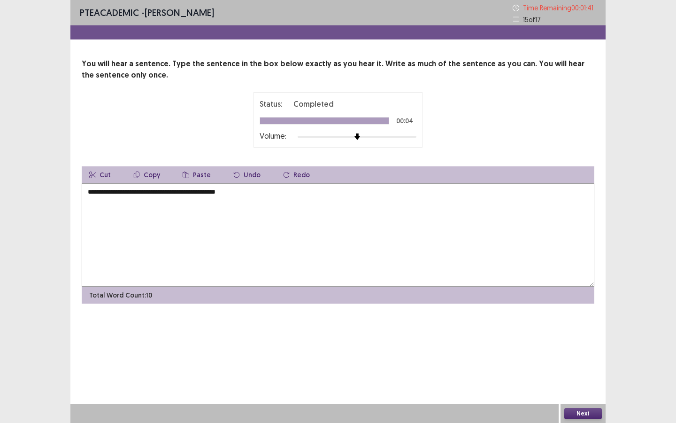
click at [235, 193] on textarea "**********" at bounding box center [338, 234] width 513 height 103
click at [242, 192] on textarea "**********" at bounding box center [338, 234] width 513 height 103
click at [246, 192] on textarea "**********" at bounding box center [338, 234] width 513 height 103
click at [107, 191] on textarea "**********" at bounding box center [338, 234] width 513 height 103
type textarea "**********"
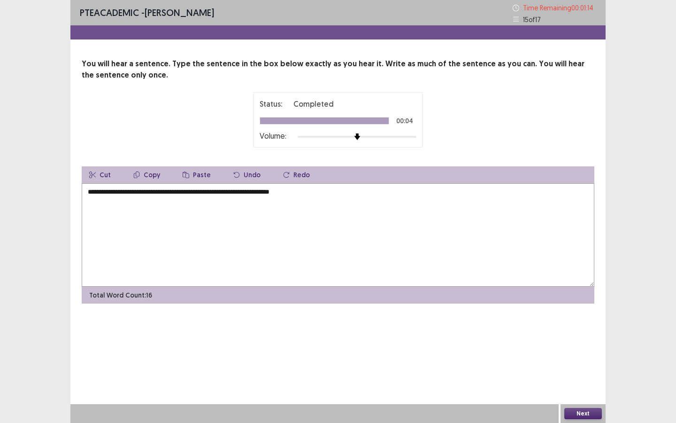
click at [580, 365] on button "Next" at bounding box center [583, 413] width 38 height 11
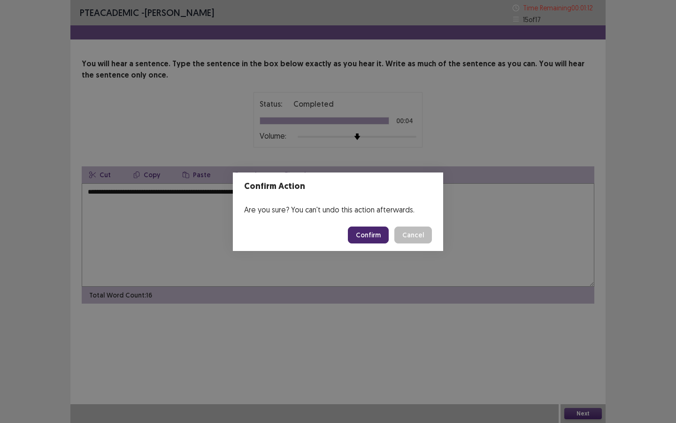
click at [380, 242] on button "Confirm" at bounding box center [368, 234] width 41 height 17
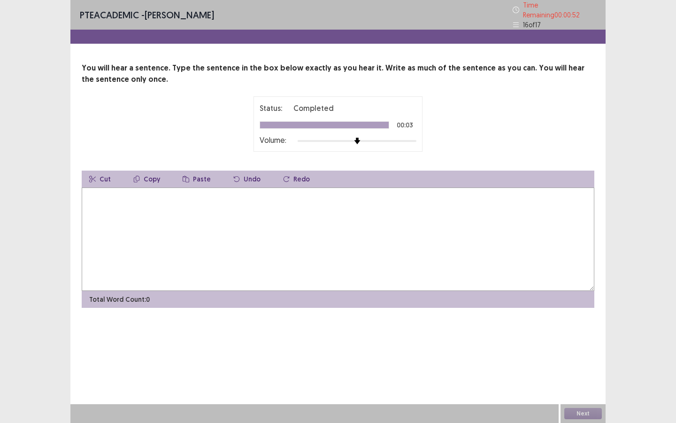
click at [364, 251] on textarea at bounding box center [338, 238] width 513 height 103
type textarea "**********"
click at [592, 365] on button "Next" at bounding box center [583, 413] width 38 height 11
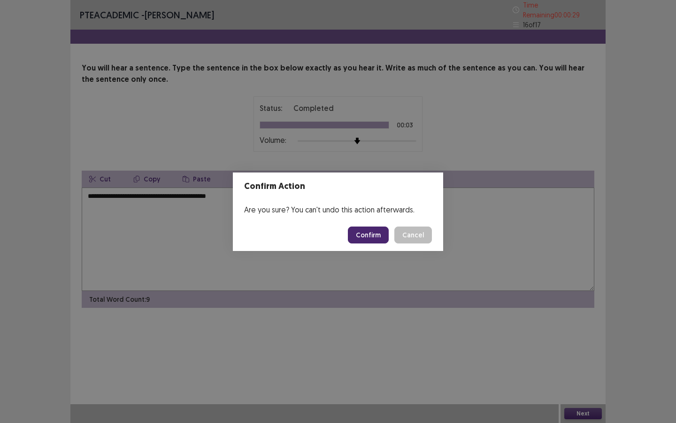
click at [384, 234] on button "Confirm" at bounding box center [368, 234] width 41 height 17
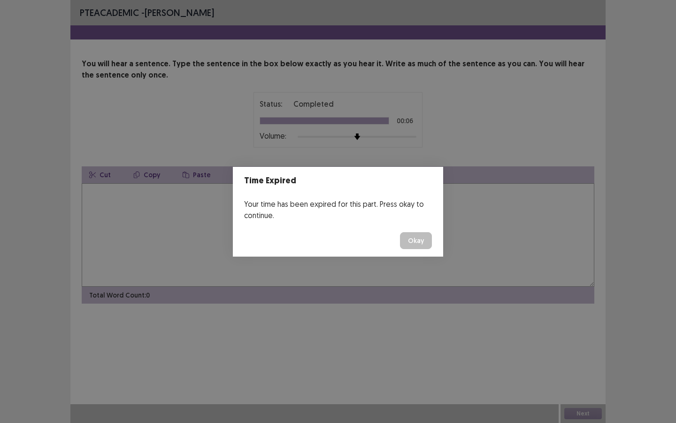
click at [418, 242] on button "Okay" at bounding box center [416, 240] width 32 height 17
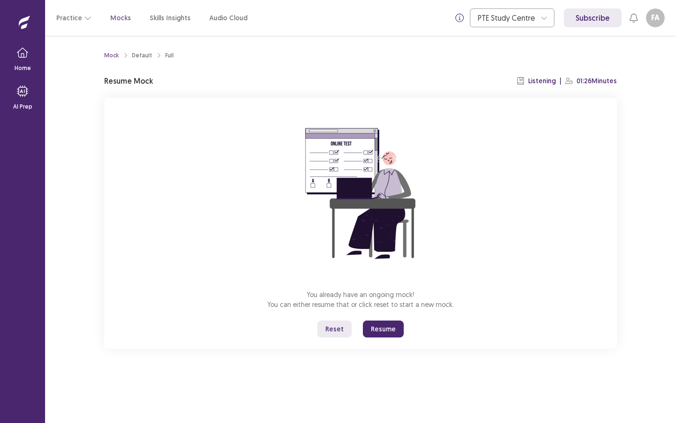
click at [377, 328] on button "Resume" at bounding box center [383, 328] width 41 height 17
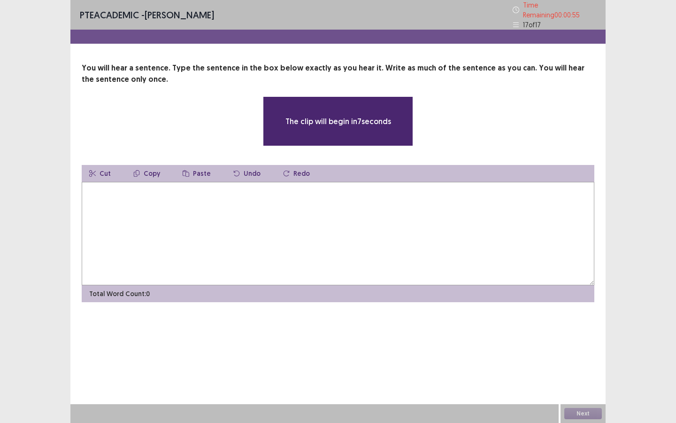
click at [210, 195] on textarea at bounding box center [338, 233] width 513 height 103
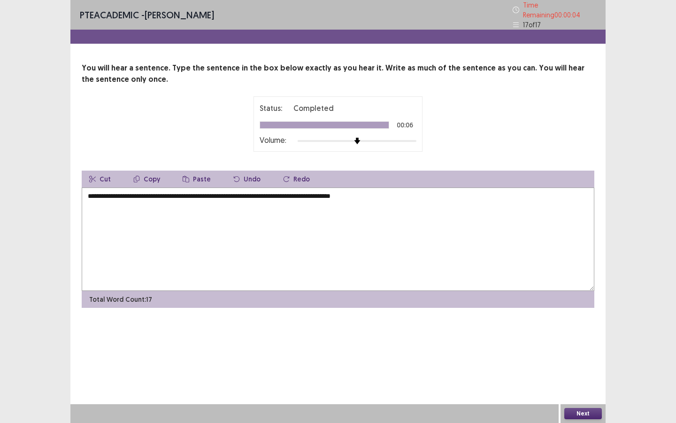
type textarea "**********"
click at [574, 365] on button "Next" at bounding box center [583, 413] width 38 height 11
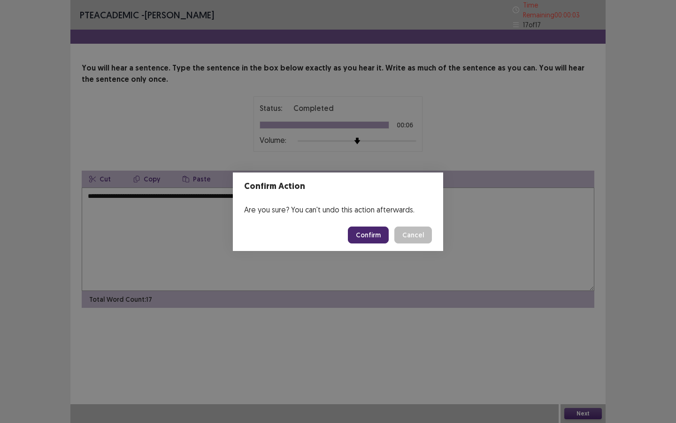
click at [375, 230] on button "Confirm" at bounding box center [368, 234] width 41 height 17
